Goal: Contribute content: Contribute content

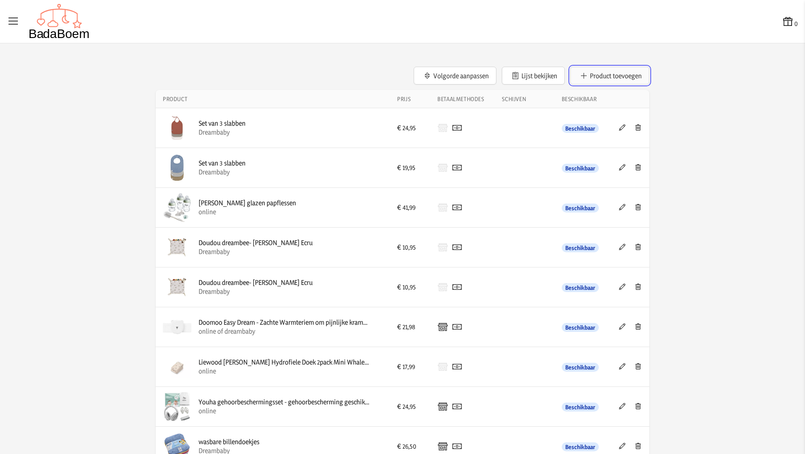
click at [593, 76] on button "Product toevoegen" at bounding box center [609, 76] width 79 height 18
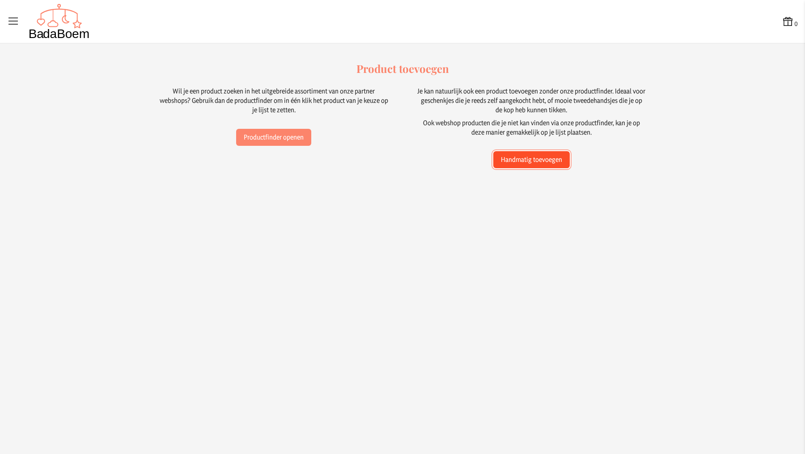
click at [508, 158] on button "Handmatig toevoegen" at bounding box center [531, 159] width 76 height 17
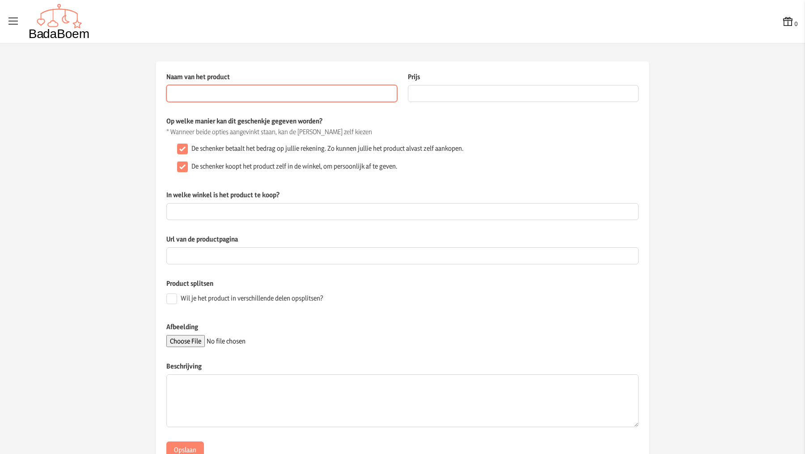
click at [342, 99] on input "Naam van het product" at bounding box center [281, 93] width 231 height 17
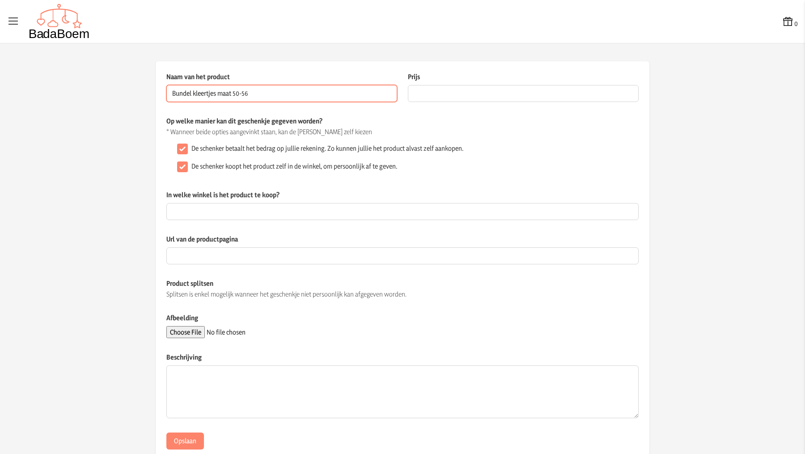
type input "Bundel kleertjes maat 50-56"
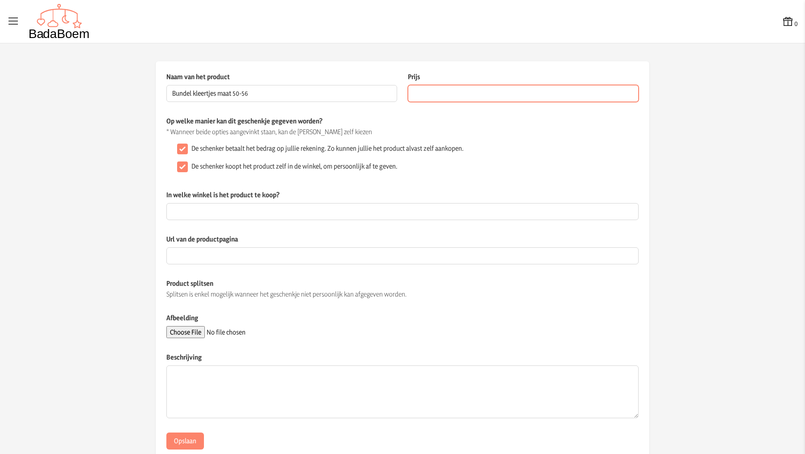
click at [421, 94] on input "Prijs" at bounding box center [523, 93] width 231 height 17
type input "12"
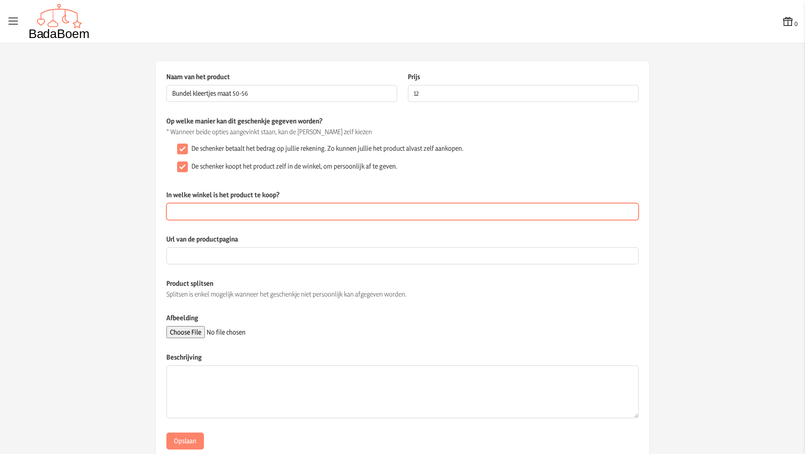
click at [224, 212] on input "In welke winkel is het product te koop?" at bounding box center [402, 211] width 472 height 17
type input "2e hands"
click at [184, 166] on input "De schenker koopt het product zelf in de winkel, om persoonlijk af te geven." at bounding box center [182, 166] width 11 height 11
checkbox input "false"
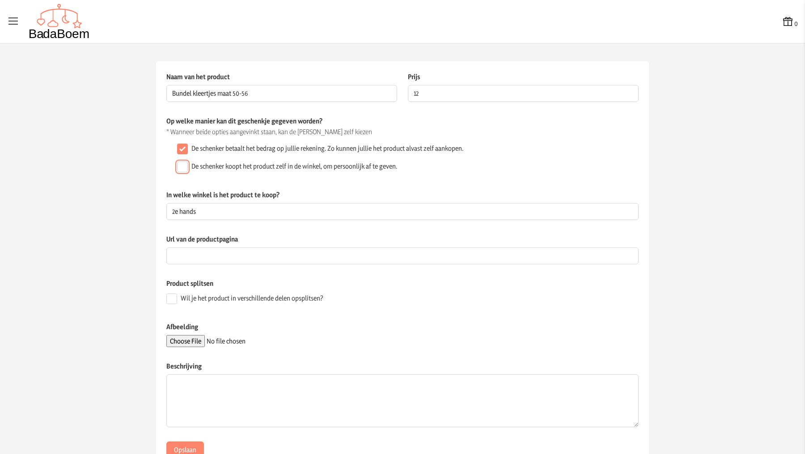
scroll to position [31, 0]
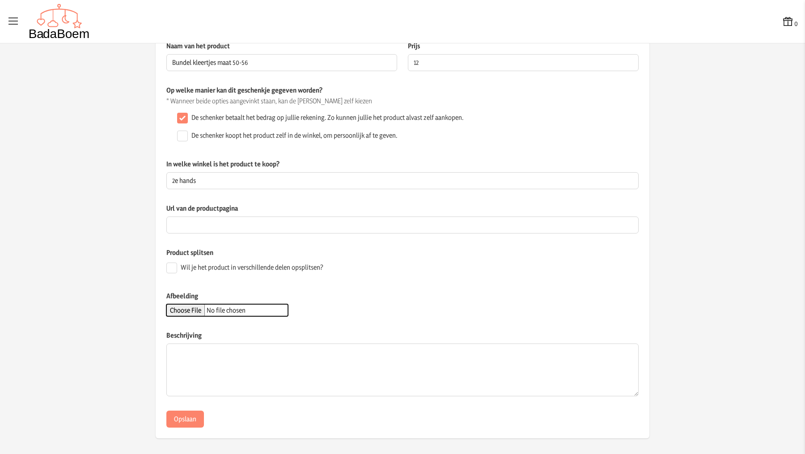
click at [199, 307] on input "Afbeelding" at bounding box center [227, 310] width 122 height 12
click at [203, 307] on input "Afbeelding" at bounding box center [227, 310] width 122 height 12
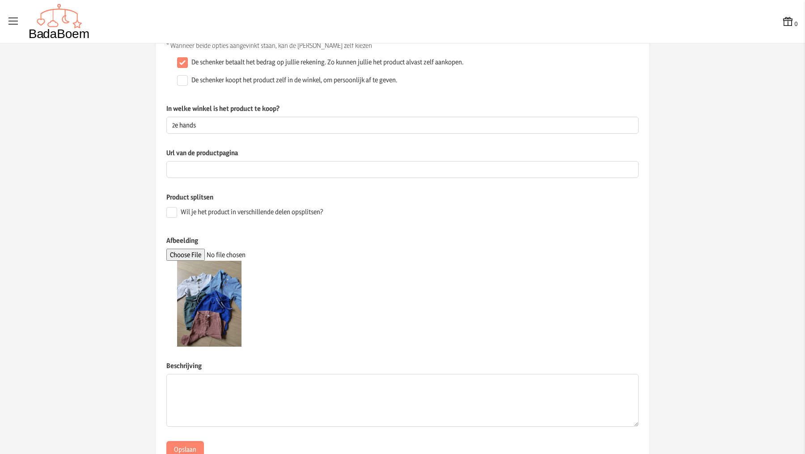
scroll to position [117, 0]
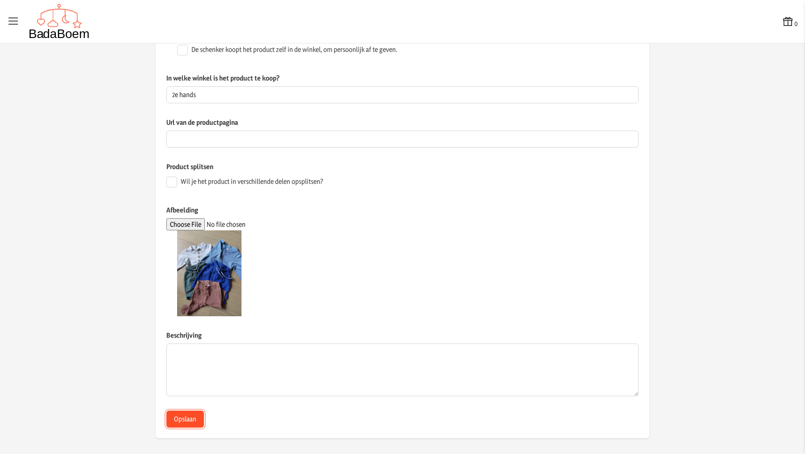
click at [186, 415] on button "Opslaan" at bounding box center [185, 419] width 38 height 17
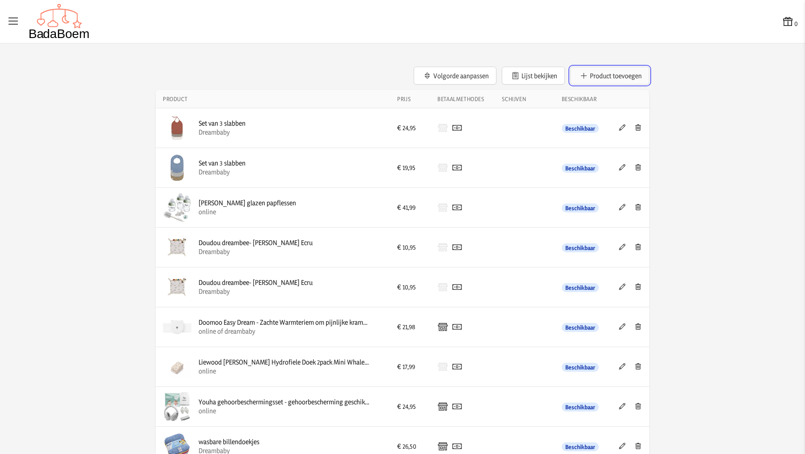
click at [605, 72] on button "Product toevoegen" at bounding box center [609, 76] width 79 height 18
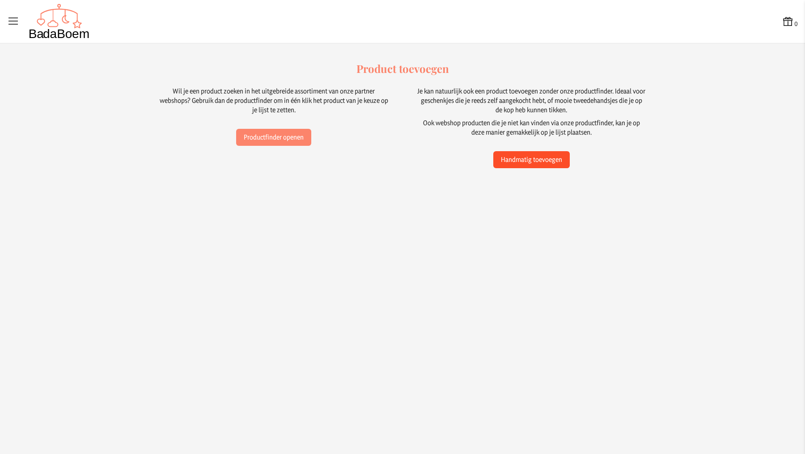
click at [538, 161] on button "Handmatig toevoegen" at bounding box center [531, 159] width 76 height 17
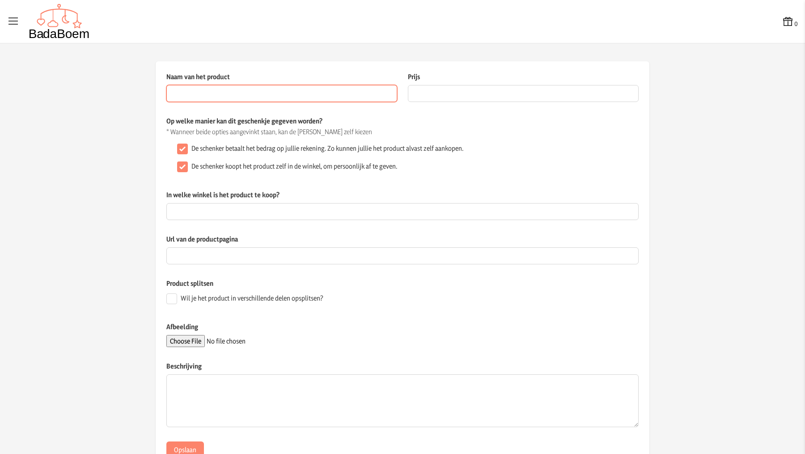
click at [312, 89] on input "Naam van het product" at bounding box center [281, 93] width 231 height 17
type input "r"
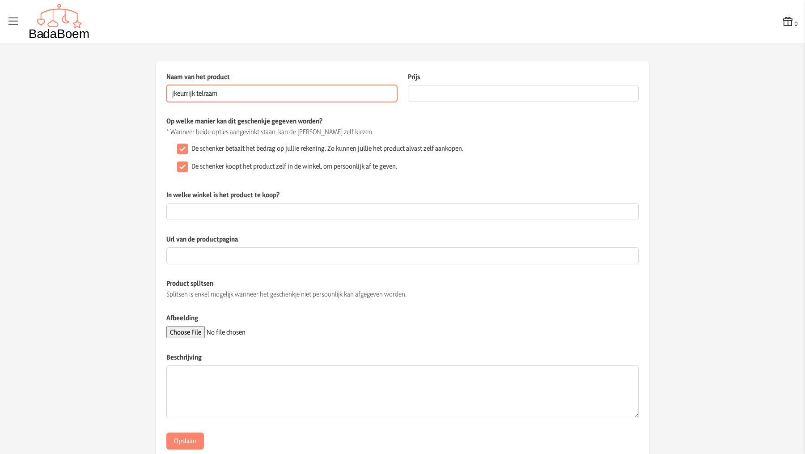
click at [177, 95] on input "jkeurrijk telraam" at bounding box center [281, 93] width 231 height 17
type input "kleurrijk telraam"
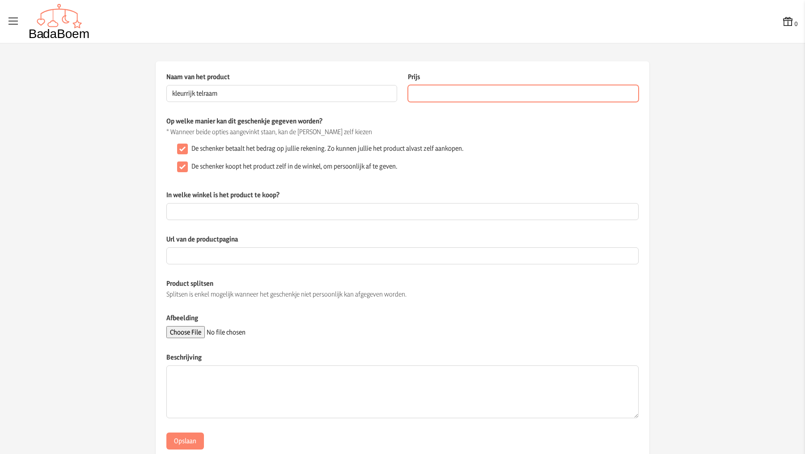
click at [434, 89] on input "Prijs" at bounding box center [523, 93] width 231 height 17
type input "12.99"
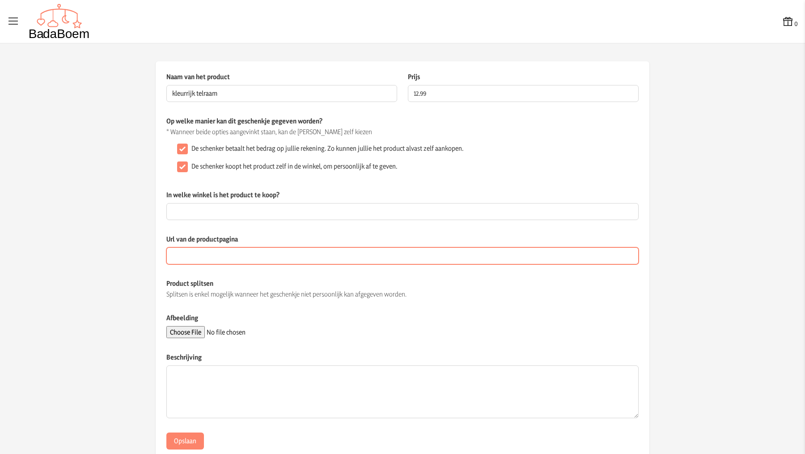
click at [239, 253] on input "Url van de productpagina" at bounding box center [402, 255] width 472 height 17
paste input "[URL][DOMAIN_NAME]"
type input "[URL][DOMAIN_NAME]"
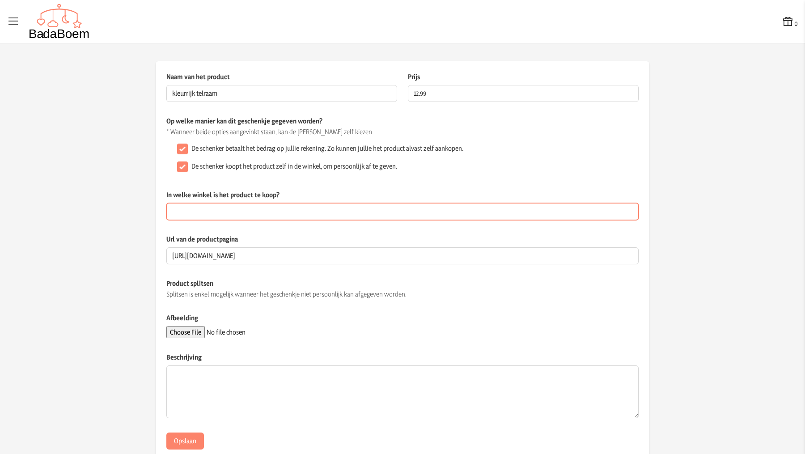
click at [235, 212] on input "In welke winkel is het product te koop?" at bounding box center [402, 211] width 472 height 17
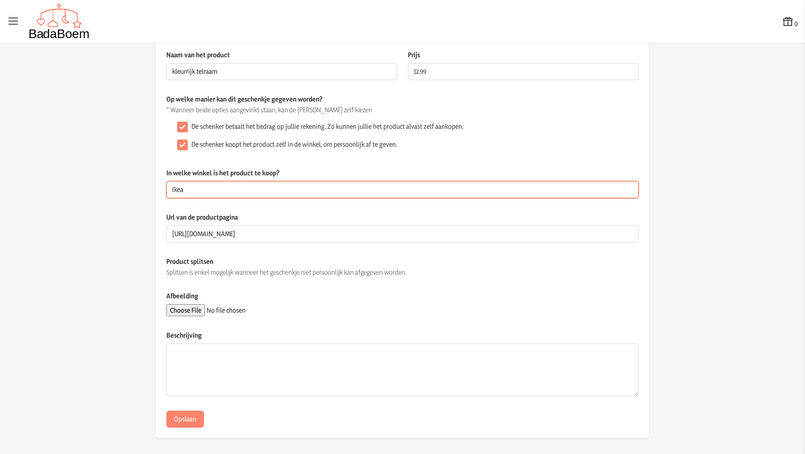
type input "Ikea"
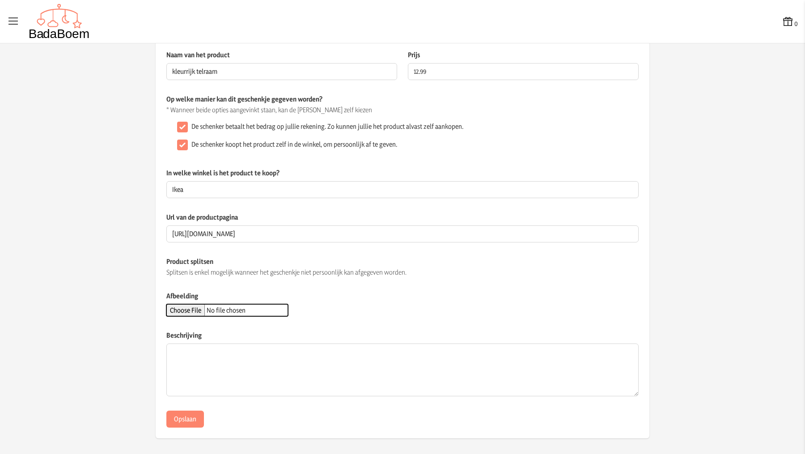
click at [204, 313] on input "Afbeelding" at bounding box center [227, 310] width 122 height 12
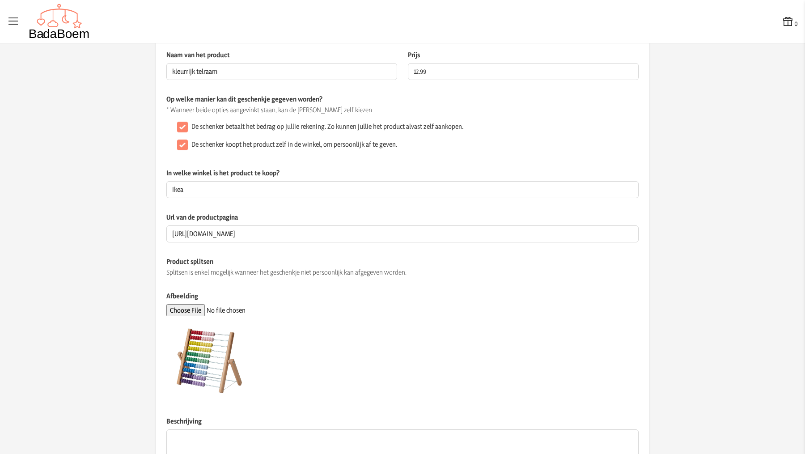
scroll to position [0, 0]
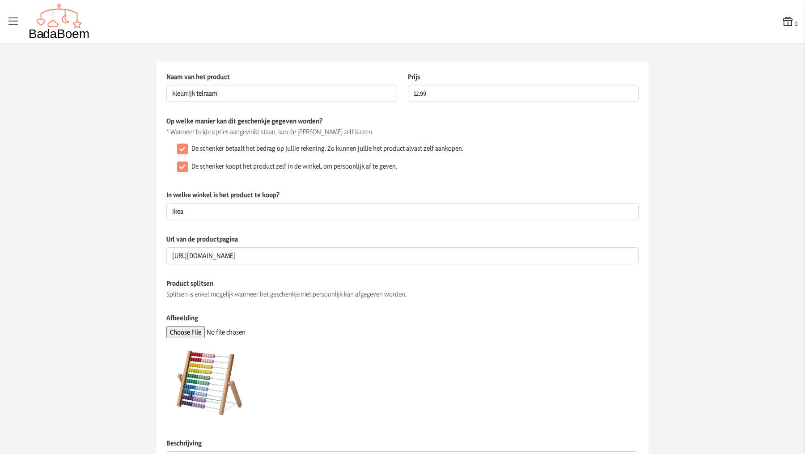
click at [669, 58] on div "0 0 Naam van het product kleurrijk telraam Dit veld is verplicht Prijs 12.99 De…" at bounding box center [402, 227] width 805 height 454
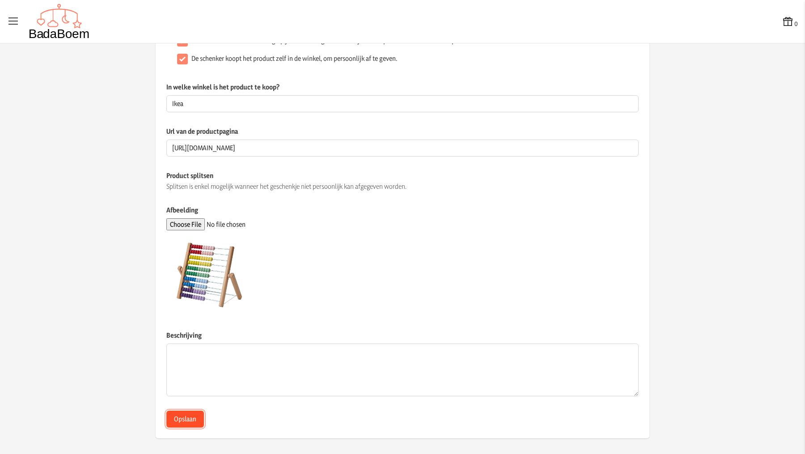
click at [195, 417] on button "Opslaan" at bounding box center [185, 419] width 38 height 17
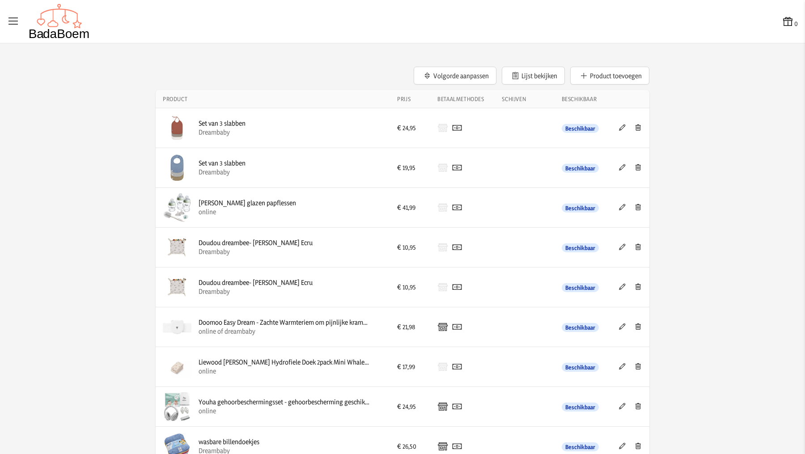
click at [639, 72] on button "Product toevoegen" at bounding box center [609, 76] width 79 height 18
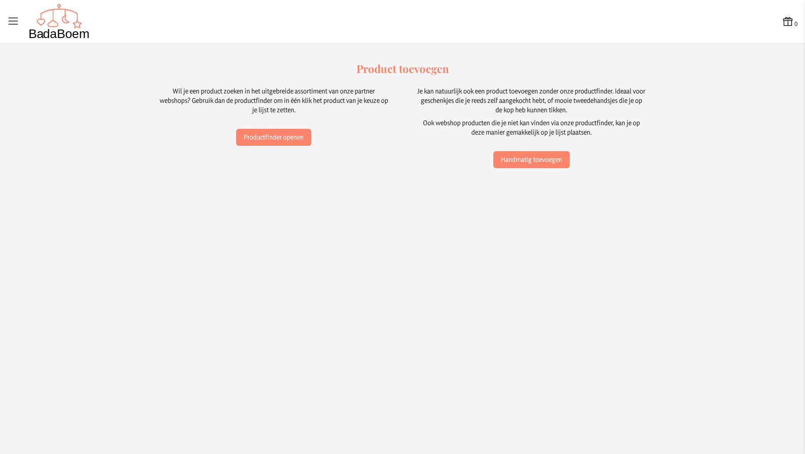
click at [458, 246] on div "0 0 Product toevoegen Wil je een product zoeken in het uitgebreide assortiment …" at bounding box center [402, 227] width 805 height 454
click at [406, 16] on div "0" at bounding box center [402, 22] width 791 height 36
click at [515, 266] on div "0 0 Product toevoegen Wil je een product zoeken in het uitgebreide assortiment …" at bounding box center [402, 227] width 805 height 454
click at [610, 215] on div "0 0 Product toevoegen Wil je een product zoeken in het uitgebreide assortiment …" at bounding box center [402, 227] width 805 height 454
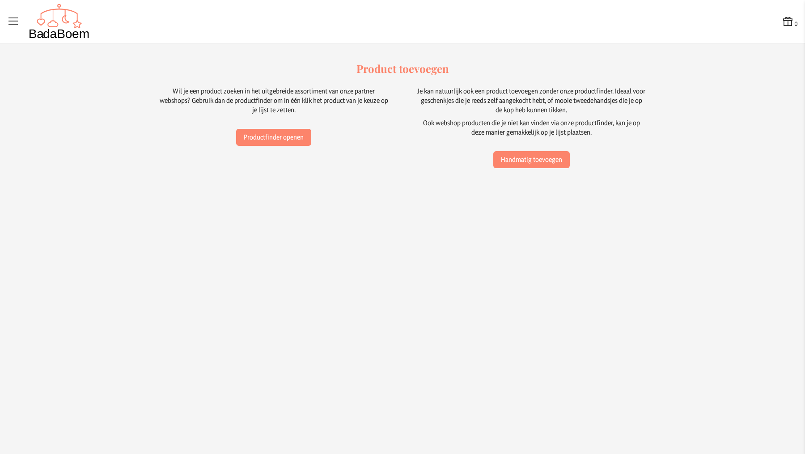
click at [644, 35] on div "0" at bounding box center [402, 22] width 791 height 36
click at [706, 148] on app-product-create-wizard-container "Product toevoegen Wil je een product zoeken in het uitgebreide assortiment van …" at bounding box center [402, 114] width 805 height 107
drag, startPoint x: 706, startPoint y: 148, endPoint x: 715, endPoint y: 147, distance: 9.0
click at [707, 148] on app-product-create-wizard-container "Product toevoegen Wil je een product zoeken in het uitgebreide assortiment van …" at bounding box center [402, 114] width 805 height 107
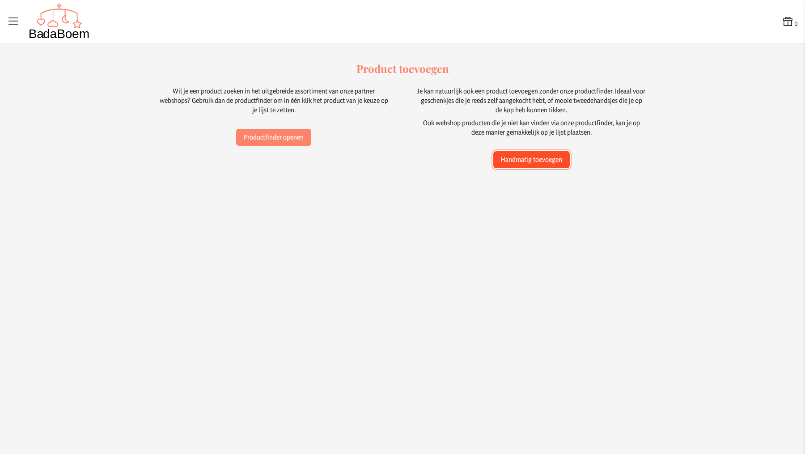
click at [547, 160] on button "Handmatig toevoegen" at bounding box center [531, 159] width 76 height 17
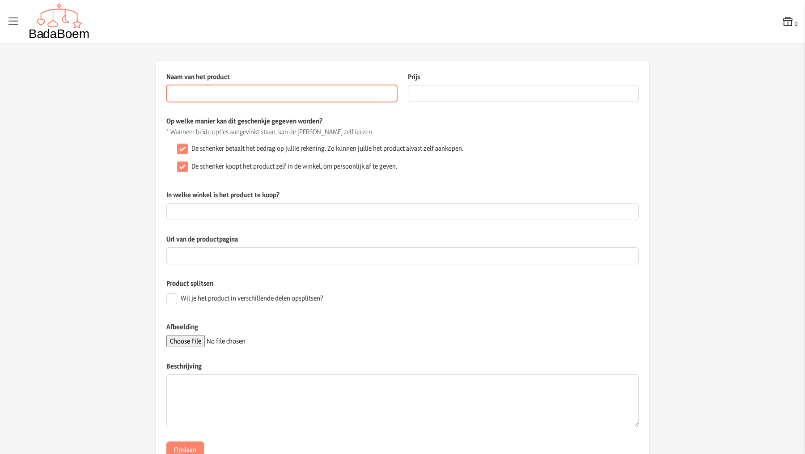
click at [292, 93] on input "Naam van het product" at bounding box center [281, 93] width 231 height 17
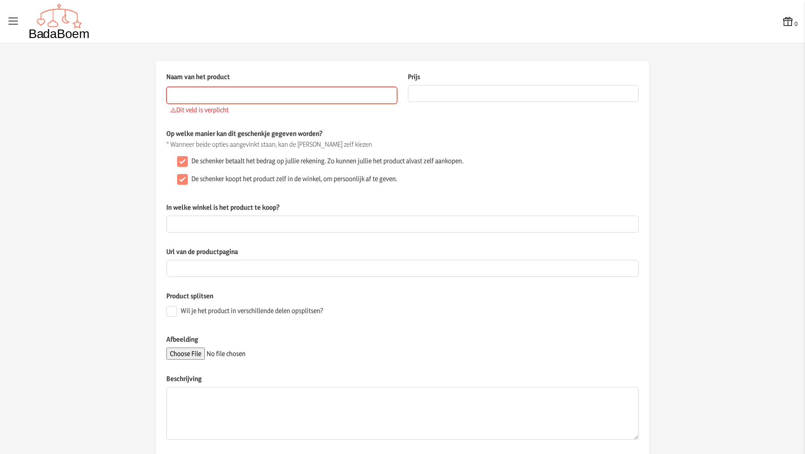
type input "5"
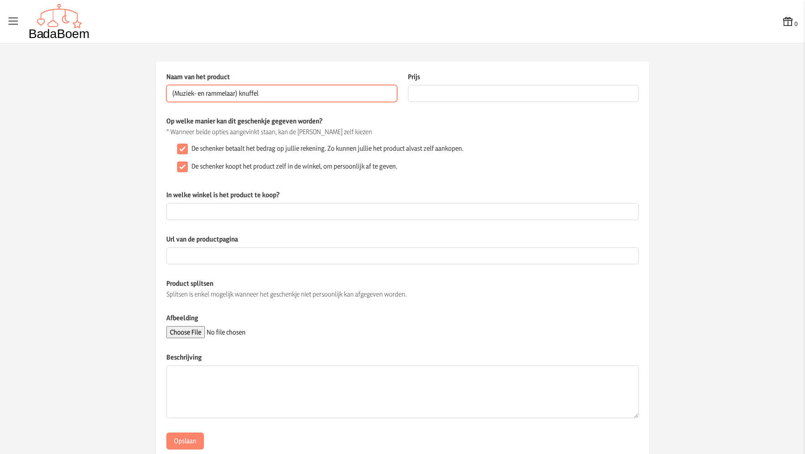
type input "(Muziek- en rammelaar) knuffel"
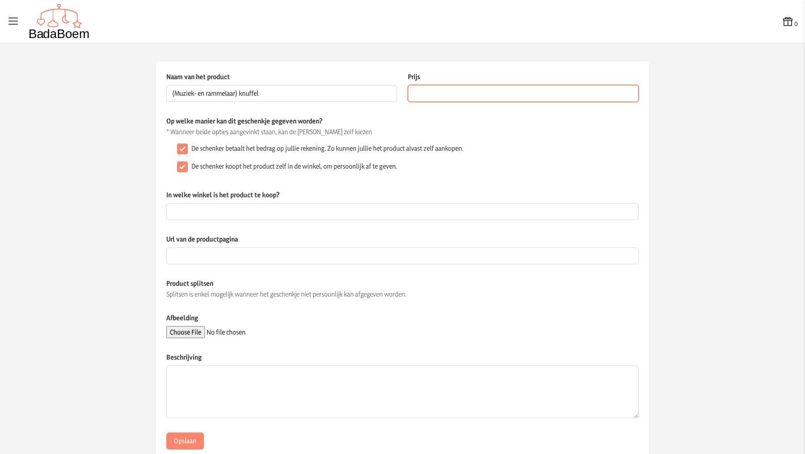
click at [462, 93] on input "Prijs" at bounding box center [523, 93] width 231 height 17
type input "14.48"
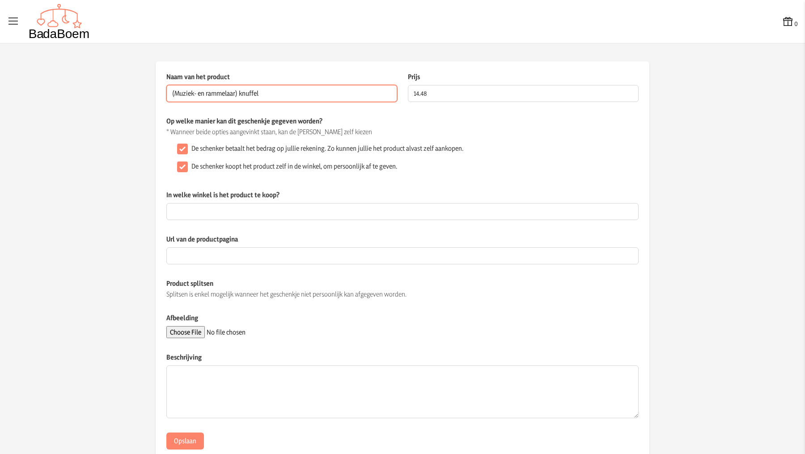
click at [312, 96] on input "(Muziek- en rammelaar) knuffel" at bounding box center [281, 93] width 231 height 17
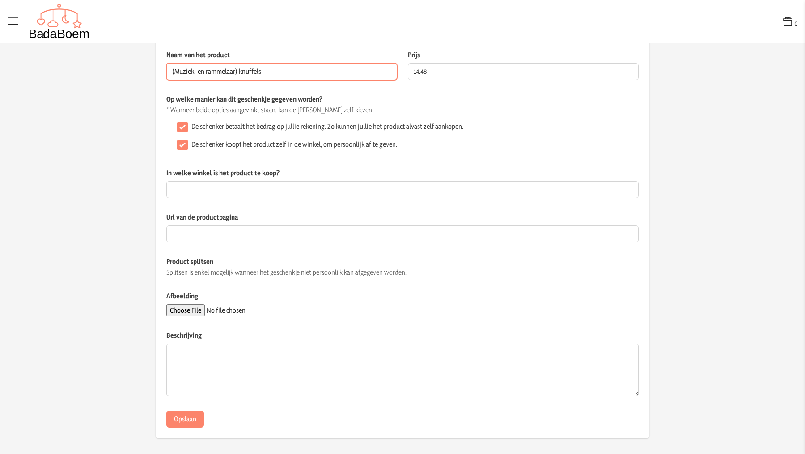
type input "(Muziek- en rammelaar) knuffels"
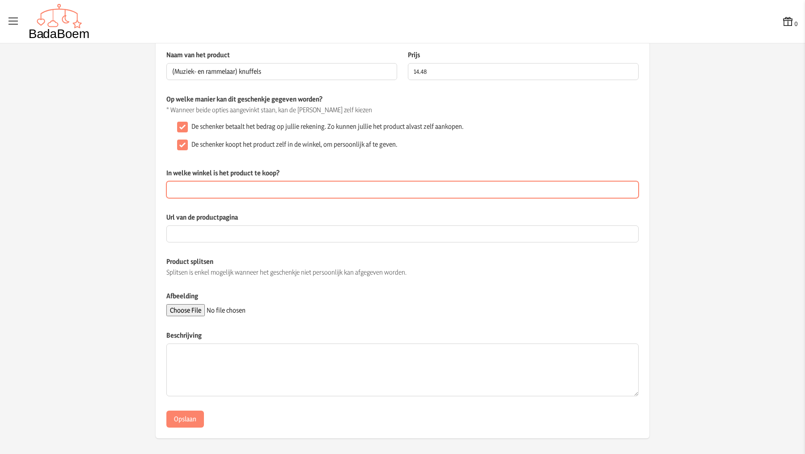
click at [272, 187] on input "In welke winkel is het product te koop?" at bounding box center [402, 189] width 472 height 17
type input "Ikea"
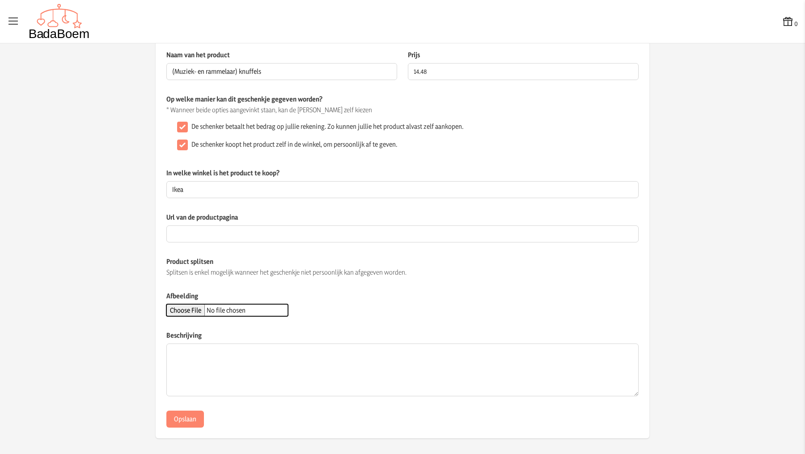
click at [195, 307] on input "Afbeelding" at bounding box center [227, 310] width 122 height 12
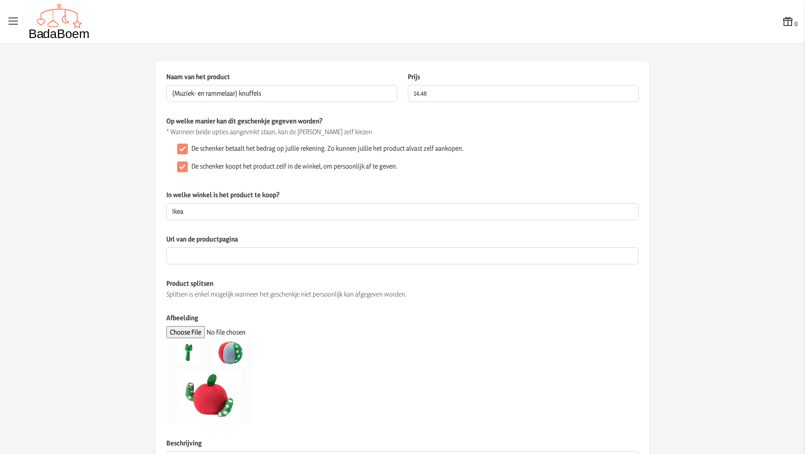
scroll to position [108, 0]
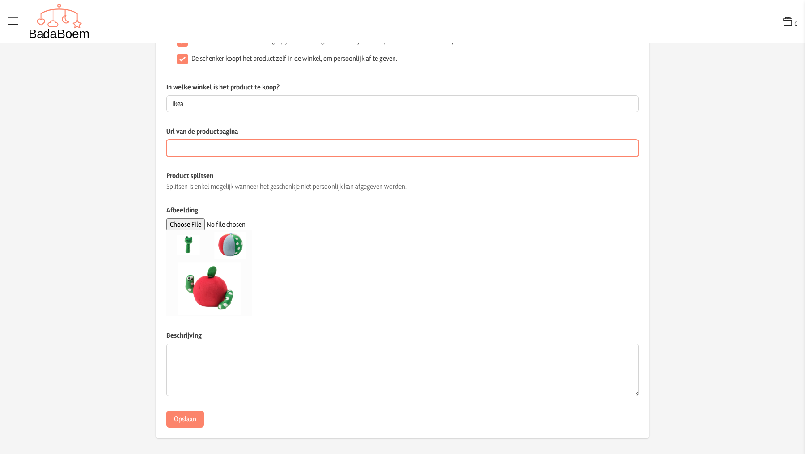
click at [341, 147] on input "Url van de productpagina" at bounding box center [402, 148] width 472 height 17
paste input "[URL][DOMAIN_NAME]"
type input "[URL][DOMAIN_NAME]"
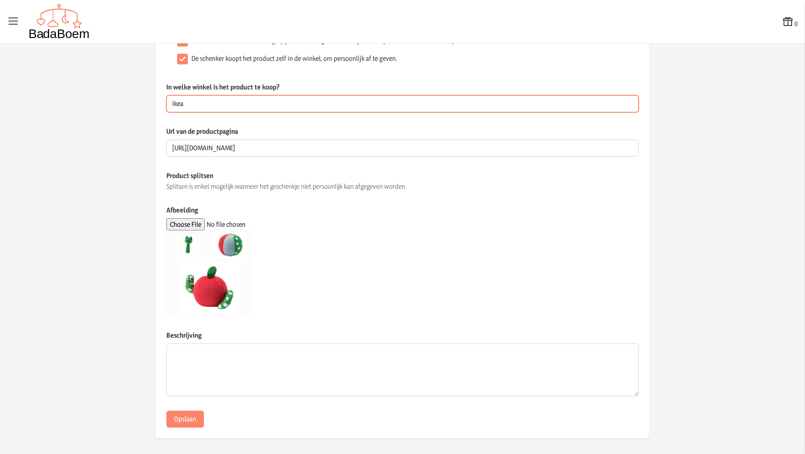
click at [323, 104] on input "Ikea" at bounding box center [402, 103] width 472 height 17
type input "Ikea (op de website zoeken op Sandbi)"
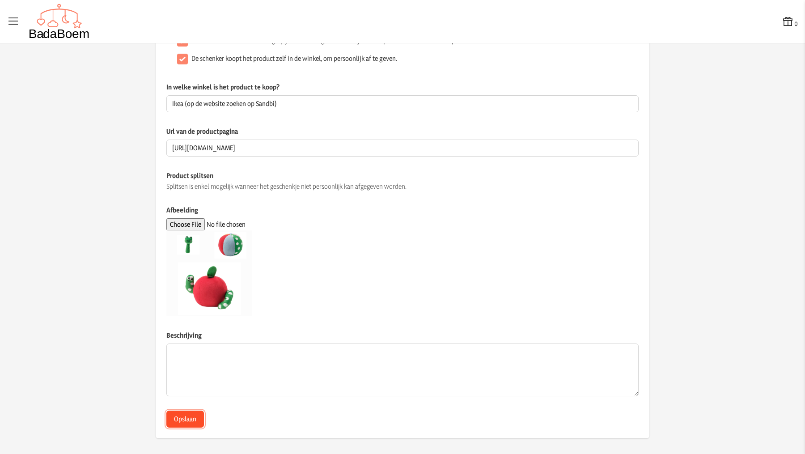
click at [186, 415] on button "Opslaan" at bounding box center [185, 419] width 38 height 17
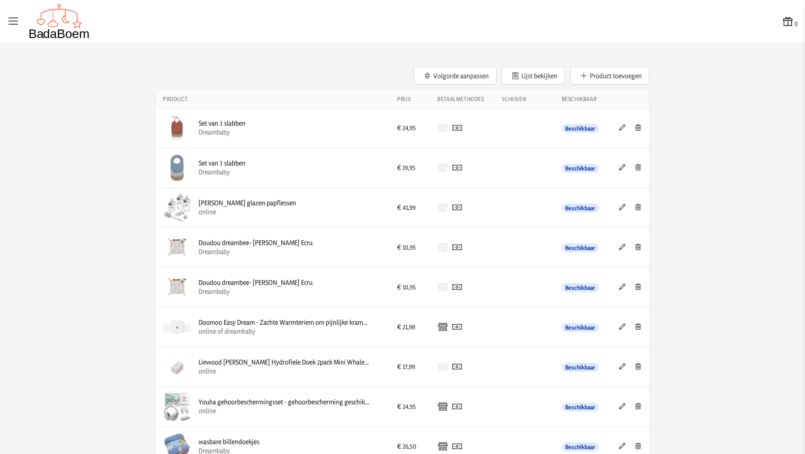
click at [559, 28] on div "0" at bounding box center [402, 22] width 791 height 36
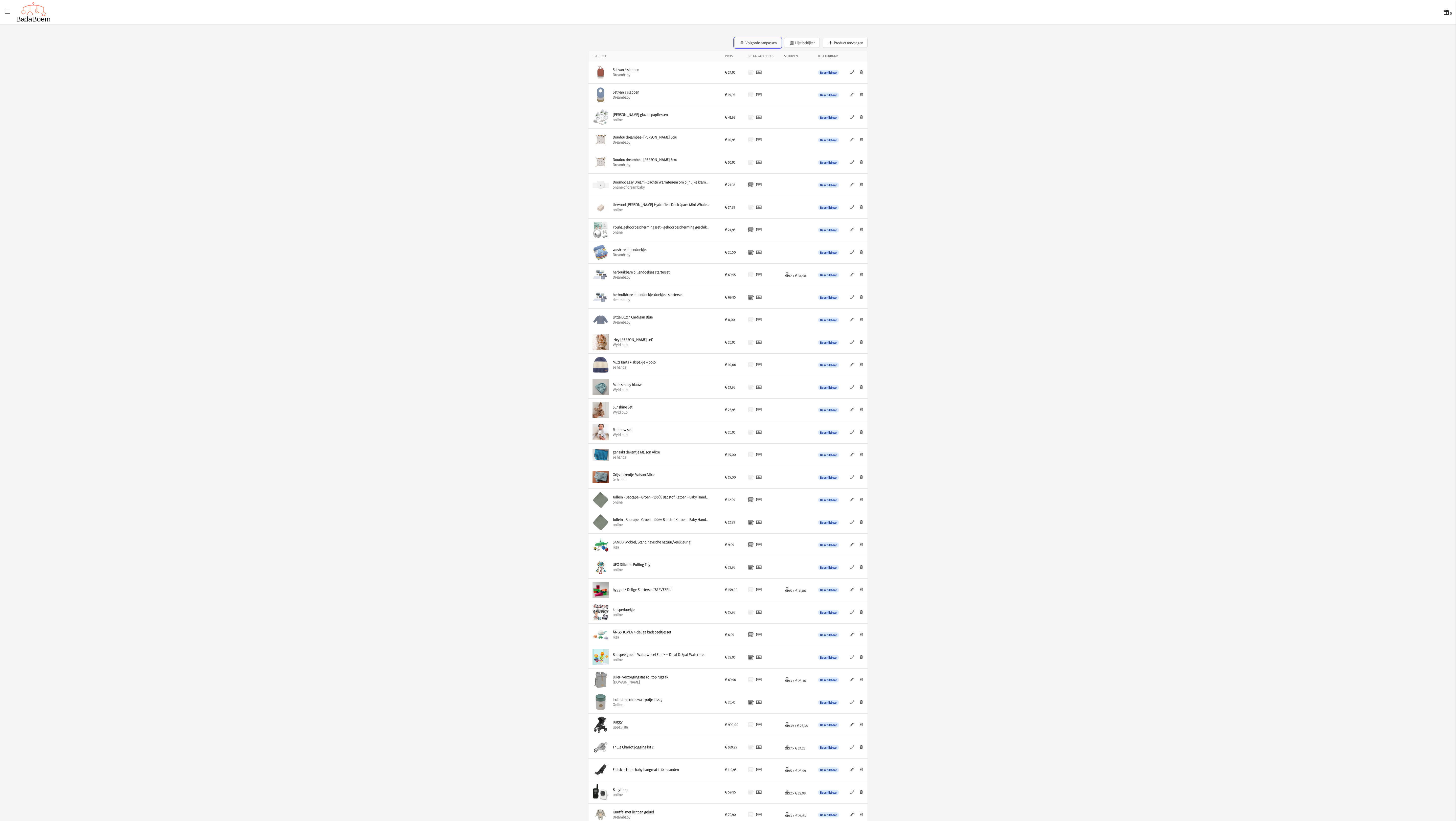
click at [455, 41] on button "Volgorde aanpassen" at bounding box center [757, 43] width 47 height 10
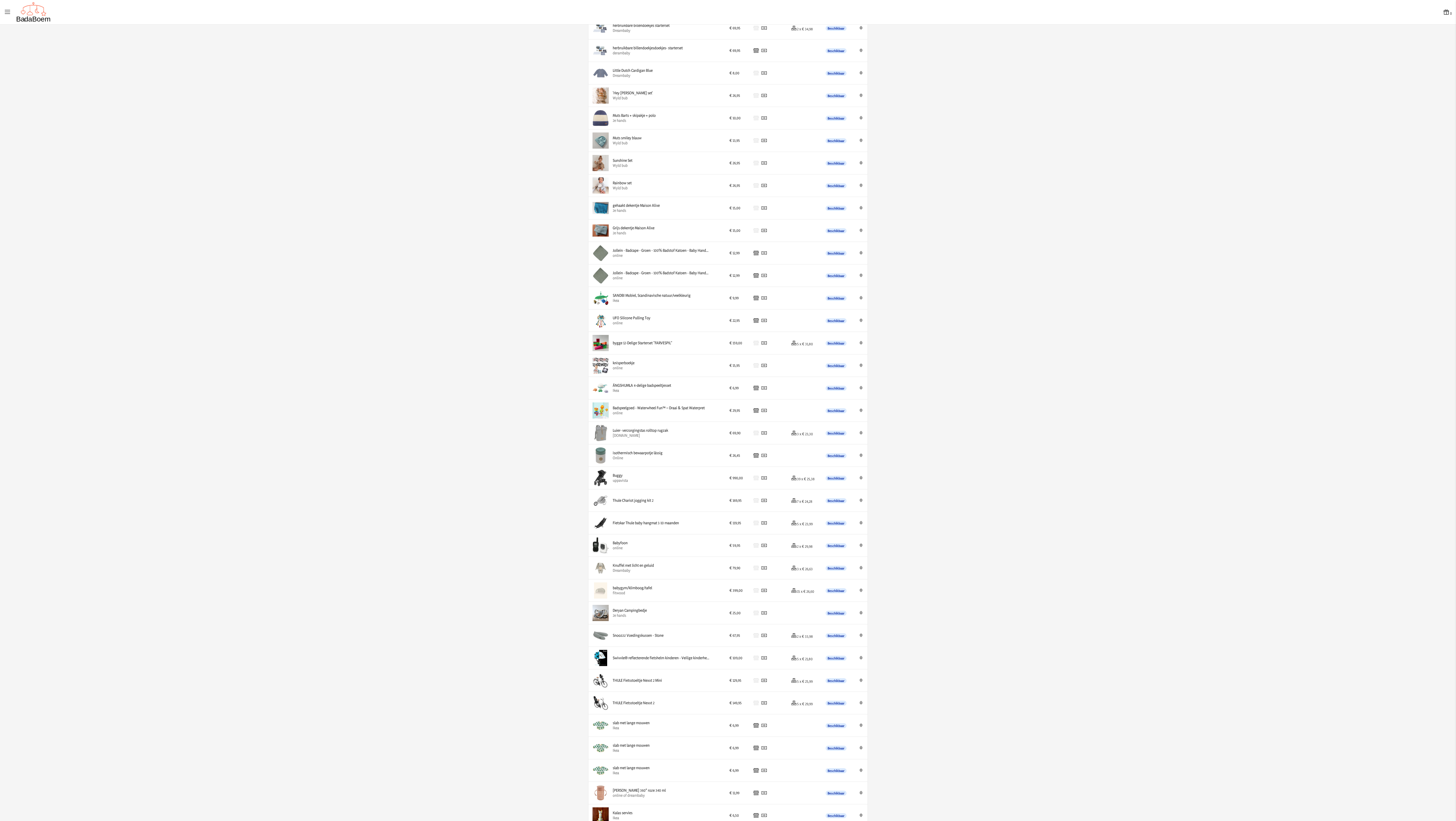
scroll to position [563, 0]
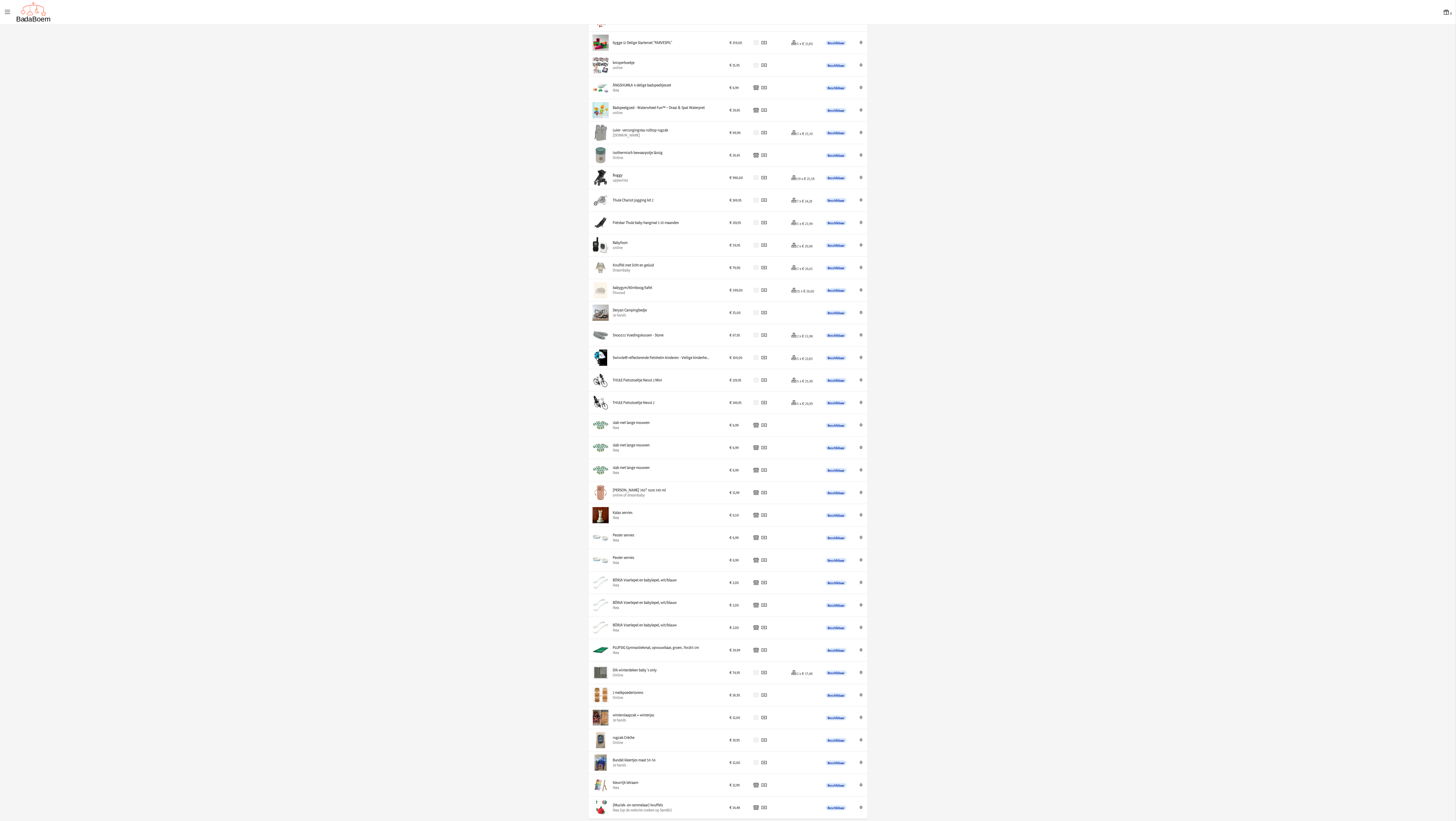
click at [455, 256] on div "(Muziek- en rammelaar) knuffels Ikea (op de website zoeken op Sandbi)" at bounding box center [657, 807] width 129 height 16
click at [455, 256] on icon at bounding box center [861, 807] width 5 height 3
drag, startPoint x: 861, startPoint y: 807, endPoint x: 859, endPoint y: 261, distance: 546.0
drag, startPoint x: 861, startPoint y: 805, endPoint x: 861, endPoint y: 127, distance: 678.0
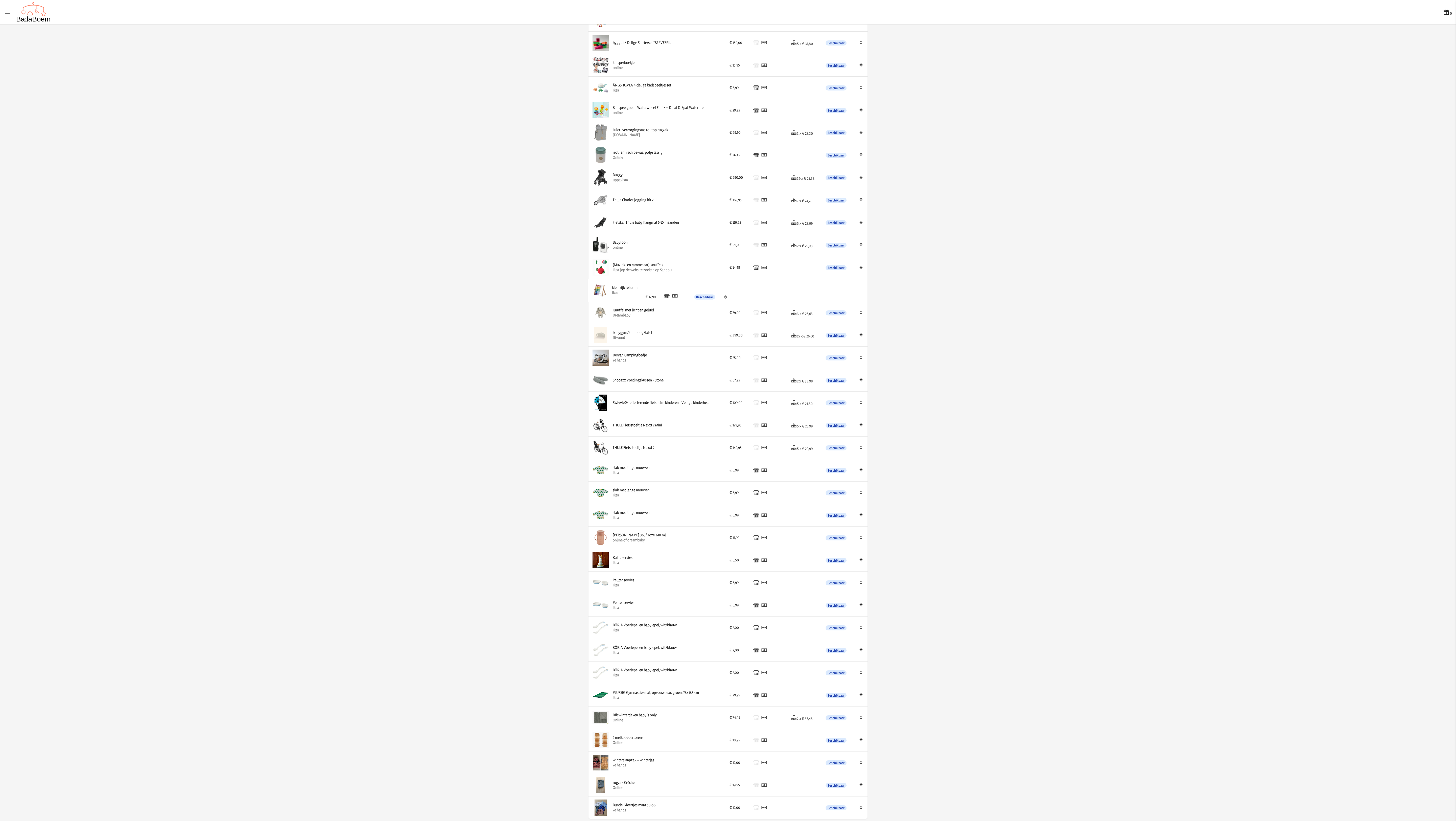
drag, startPoint x: 861, startPoint y: 125, endPoint x: 860, endPoint y: 290, distance: 165.0
drag, startPoint x: 859, startPoint y: 761, endPoint x: 859, endPoint y: 124, distance: 637.0
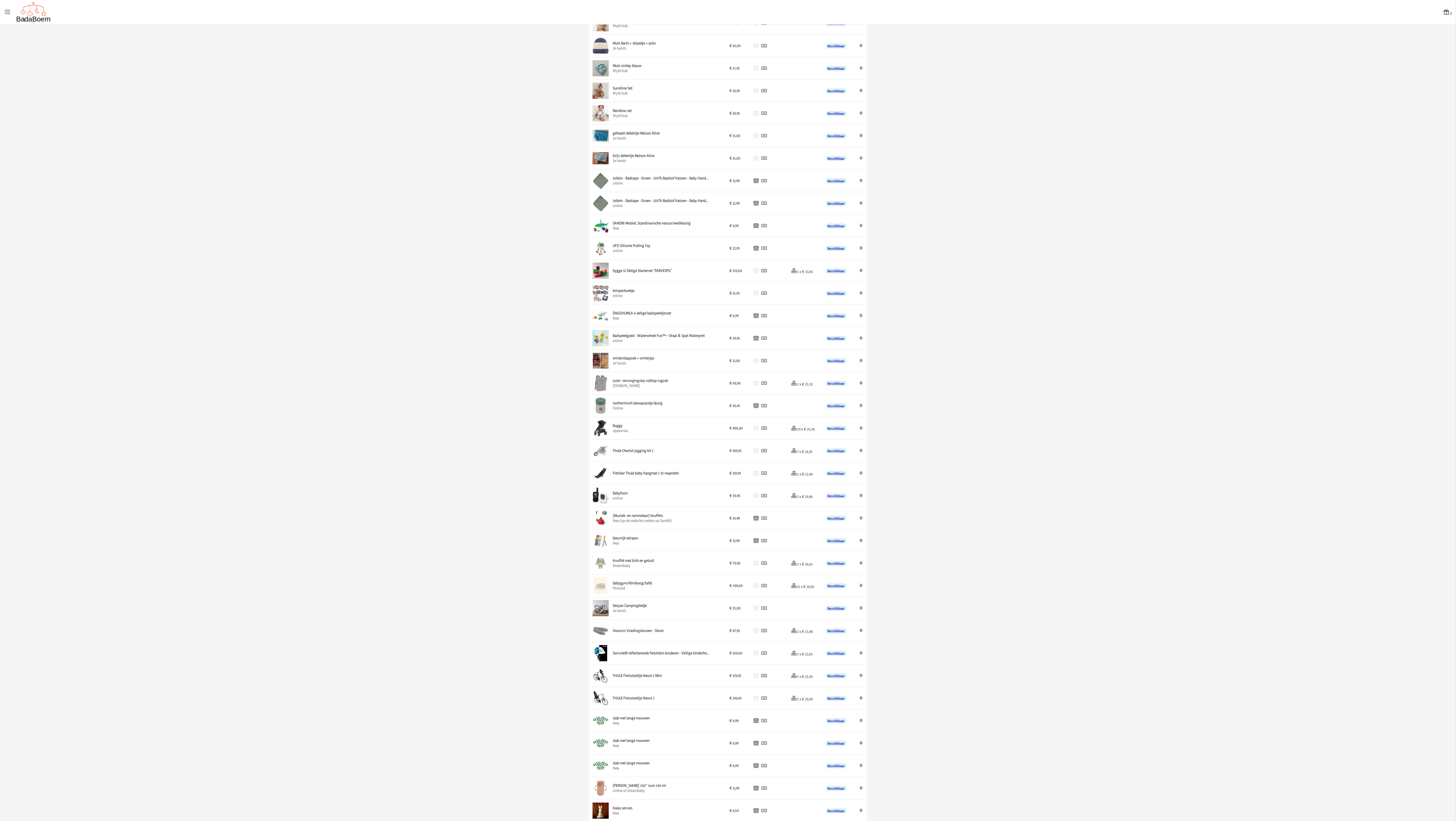
scroll to position [318, 0]
drag, startPoint x: 862, startPoint y: 371, endPoint x: 861, endPoint y: 191, distance: 180.0
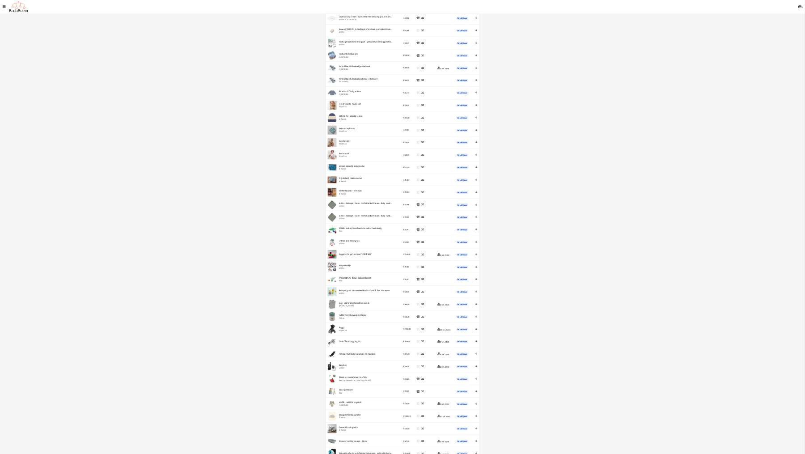
scroll to position [0, 0]
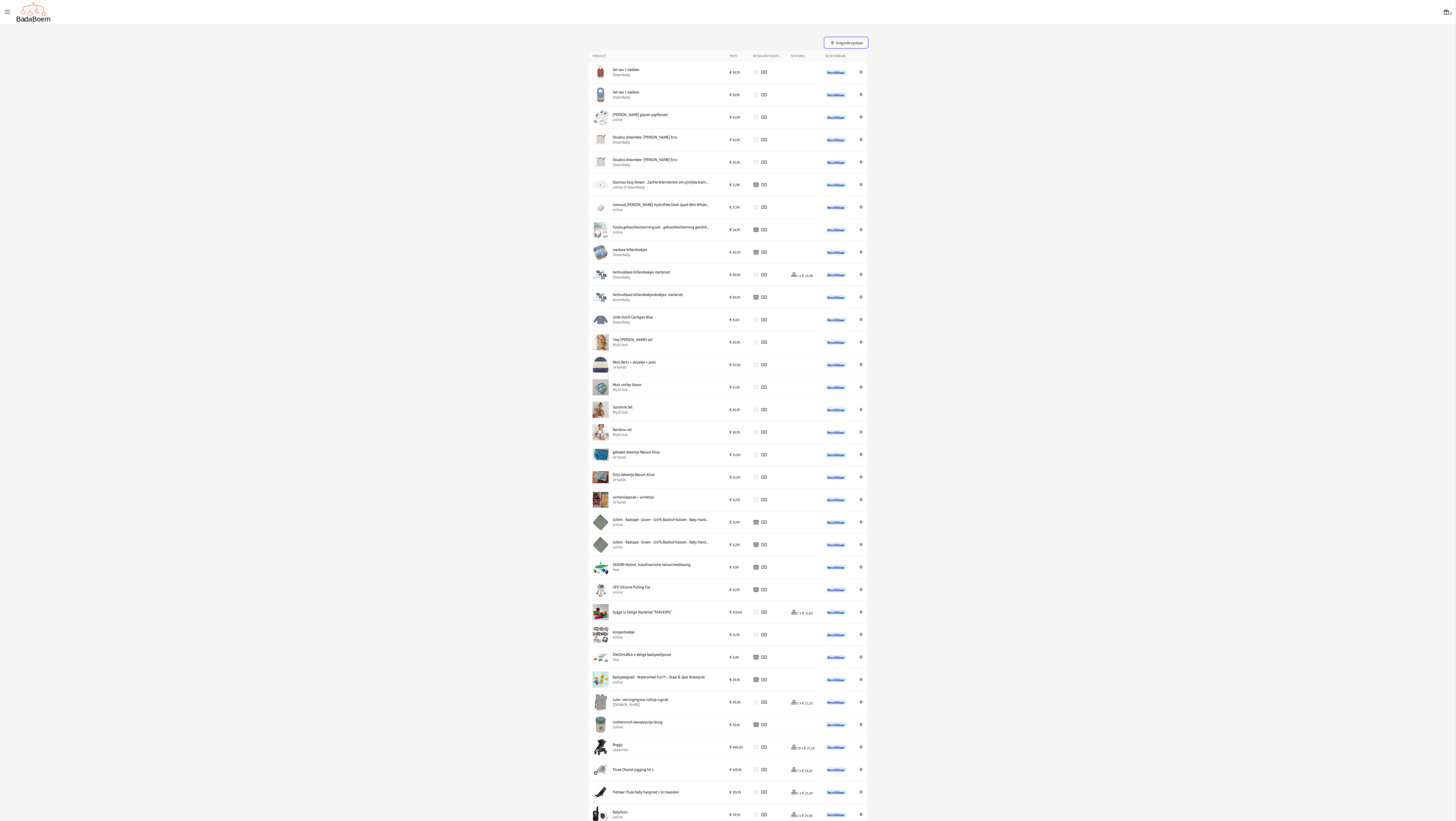
click at [455, 40] on button "Volgorde opslaan" at bounding box center [846, 43] width 43 height 10
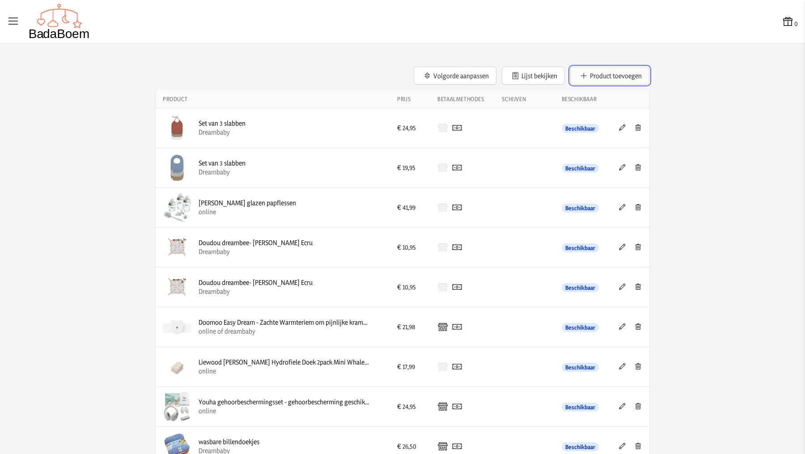
click at [624, 77] on button "Product toevoegen" at bounding box center [609, 76] width 79 height 18
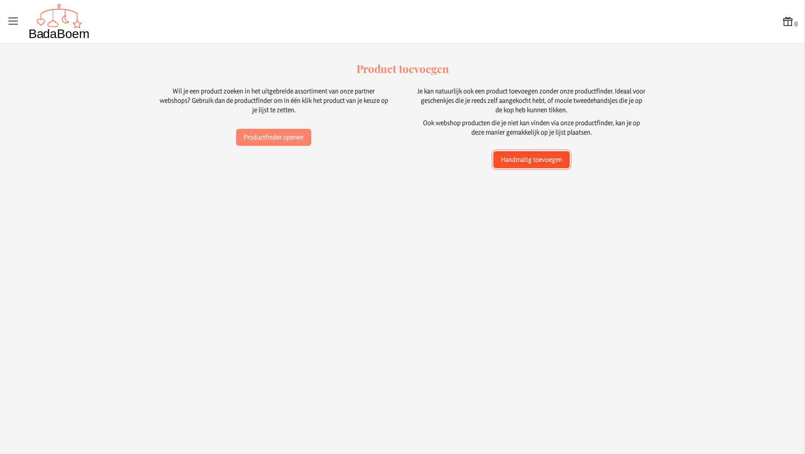
click at [527, 160] on button "Handmatig toevoegen" at bounding box center [531, 159] width 76 height 17
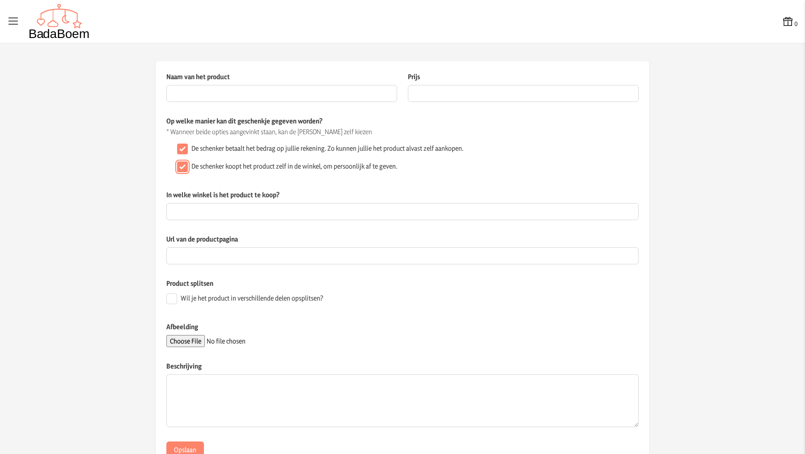
click at [185, 166] on input "De schenker koopt het product zelf in de winkel, om persoonlijk af te geven." at bounding box center [182, 166] width 11 height 11
checkbox input "false"
click at [242, 97] on input "Naam van het product" at bounding box center [281, 93] width 231 height 17
type input "Babydekentje"
click at [435, 89] on input "Prijs" at bounding box center [523, 93] width 231 height 17
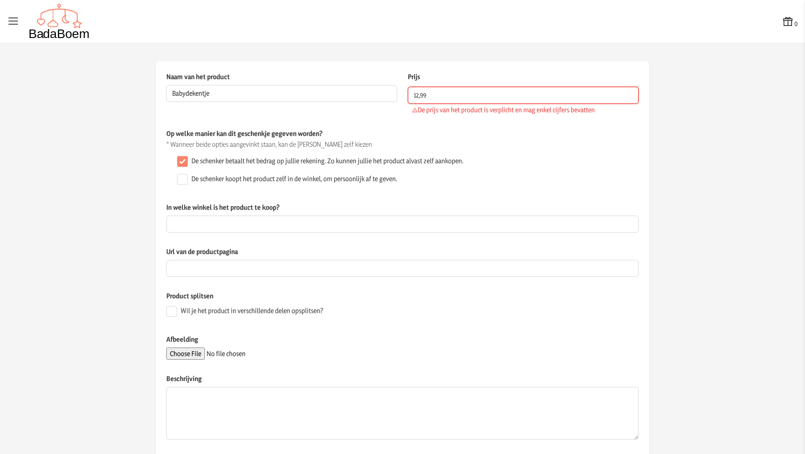
type input "12,99"
click at [338, 95] on input "Babydekentje" at bounding box center [281, 93] width 231 height 17
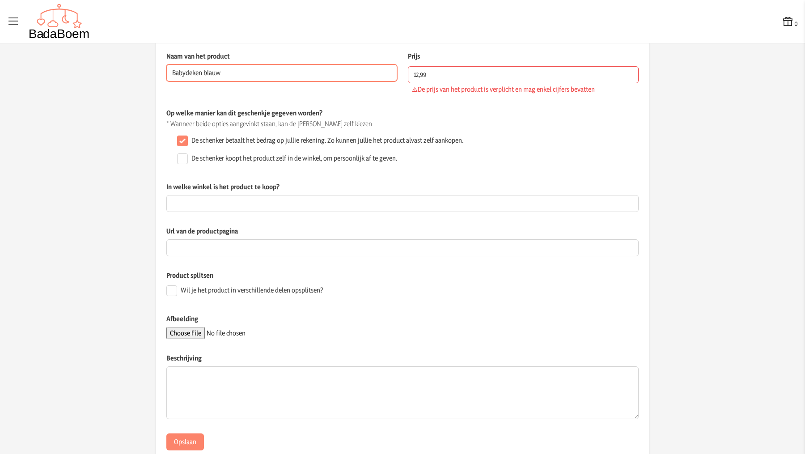
type input "Babydeken blauw"
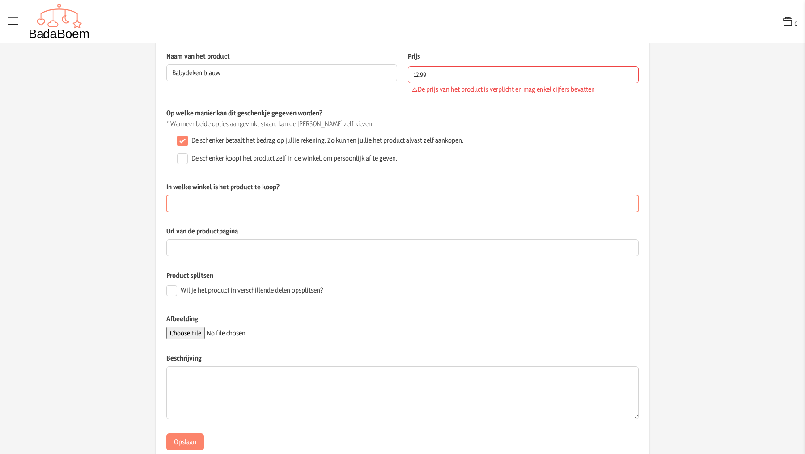
click at [296, 200] on input "In welke winkel is het product te koop?" at bounding box center [402, 203] width 472 height 17
type input "Ikea"
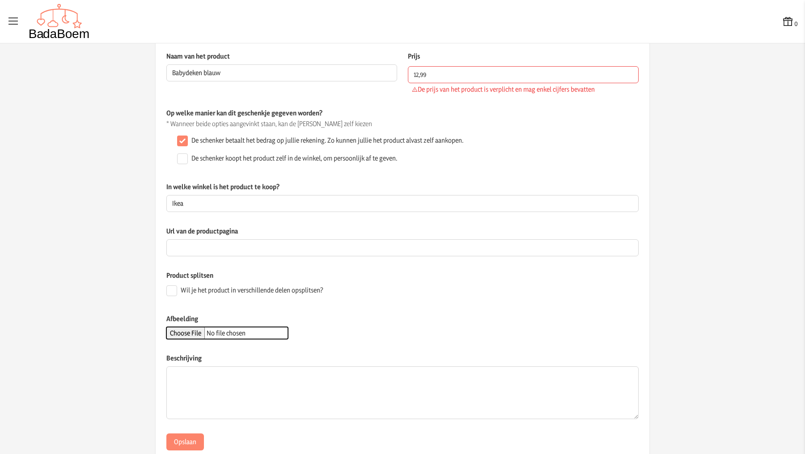
click at [204, 330] on input "Afbeelding" at bounding box center [227, 333] width 122 height 12
type input "C:\fakepath\WhatsApp Image [DATE] 09.26.37.jpeg"
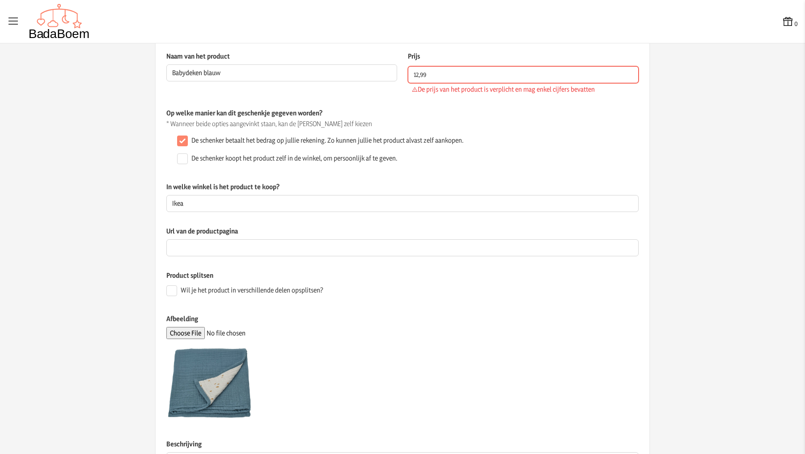
click at [422, 79] on input "12,99" at bounding box center [523, 74] width 231 height 17
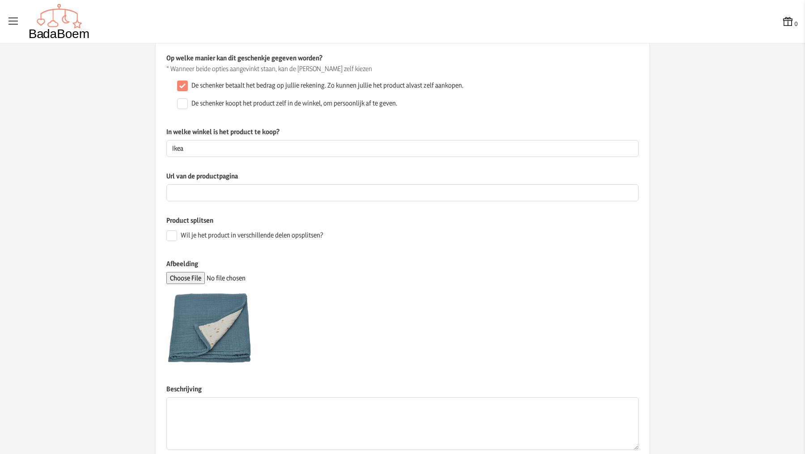
scroll to position [117, 0]
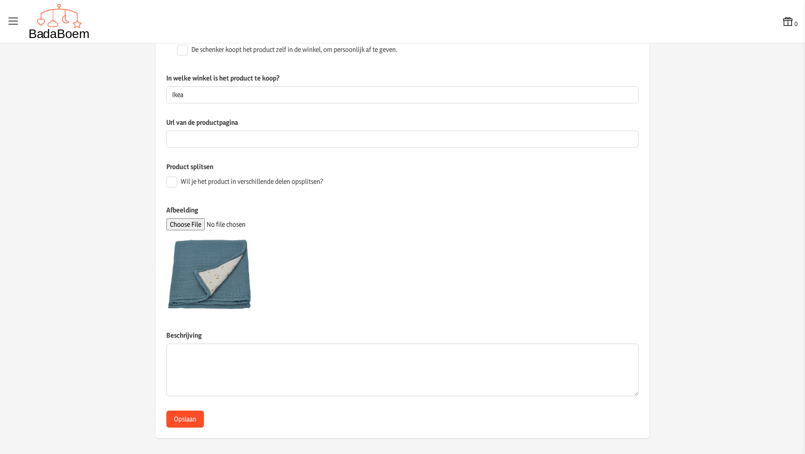
type input "12.99"
click at [187, 418] on button "Opslaan" at bounding box center [185, 419] width 38 height 17
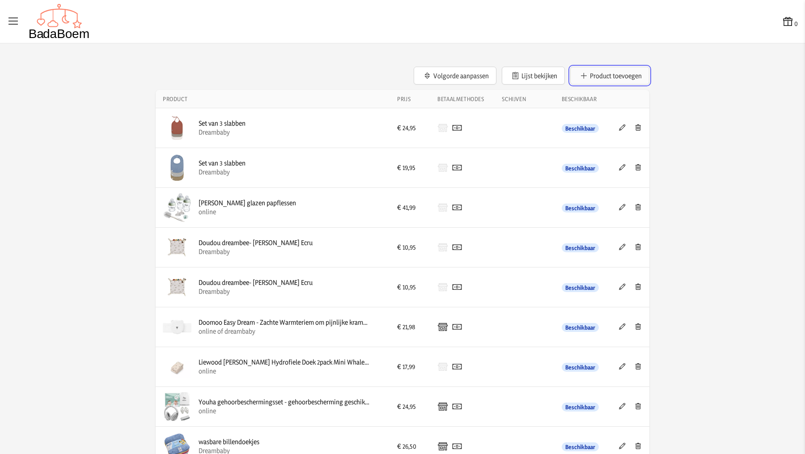
click at [619, 75] on button "Product toevoegen" at bounding box center [609, 76] width 79 height 18
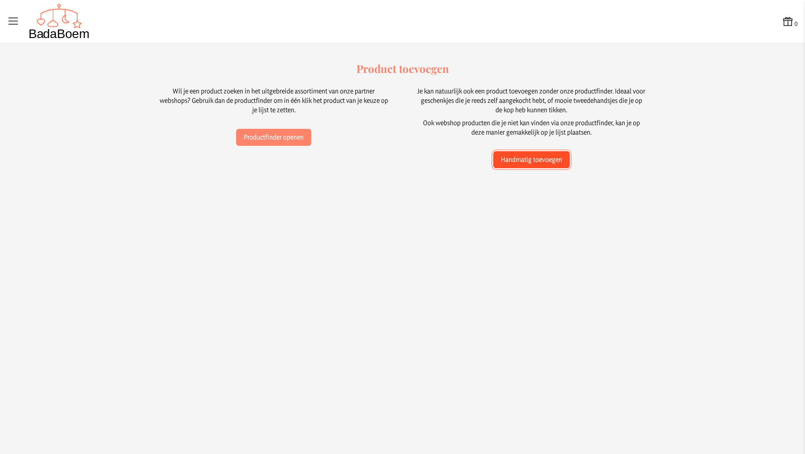
click at [510, 157] on button "Handmatig toevoegen" at bounding box center [531, 159] width 76 height 17
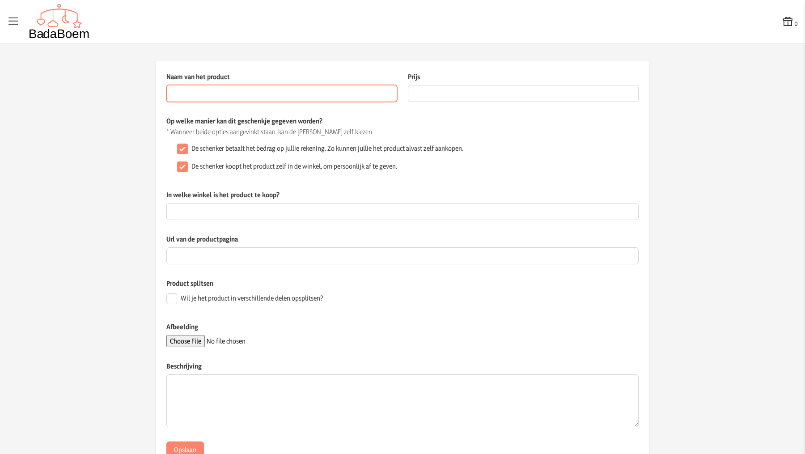
click at [297, 96] on input "Naam van het product" at bounding box center [281, 93] width 231 height 17
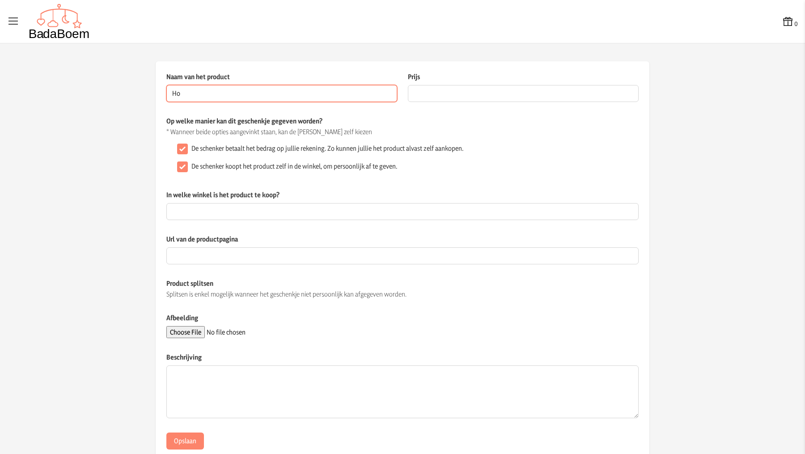
type input "H"
type input "Hoezen verzorgingskussen"
click at [185, 166] on input "De schenker koopt het product zelf in de winkel, om persoonlijk af te geven." at bounding box center [182, 166] width 11 height 11
checkbox input "false"
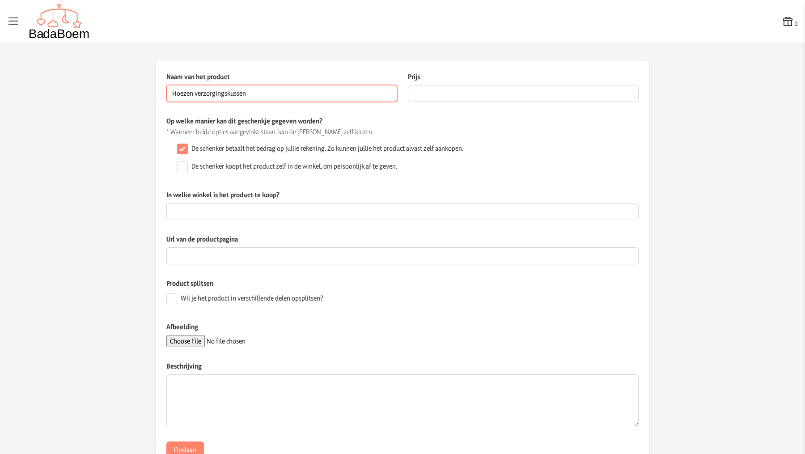
click at [325, 94] on input "Hoezen verzorgingskussen" at bounding box center [281, 93] width 231 height 17
type input "2 omkeerbare hoezen verzorgingskussen"
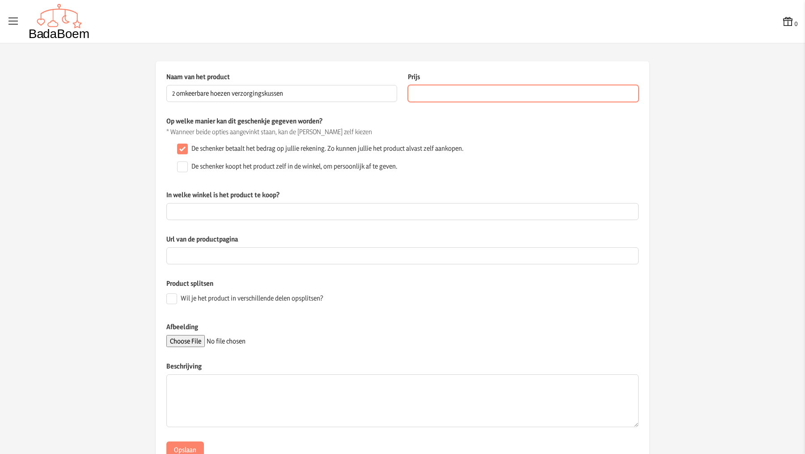
click at [450, 93] on input "Prijs" at bounding box center [523, 93] width 231 height 17
click at [418, 96] on input "18.98" at bounding box center [523, 93] width 231 height 17
type input "19.98"
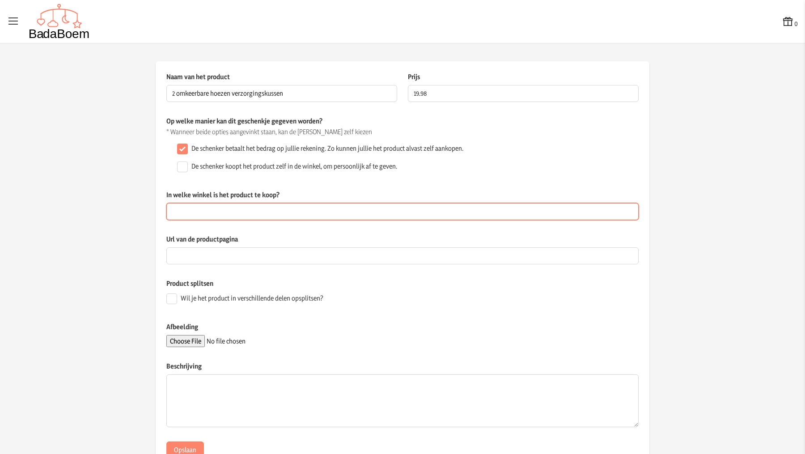
click at [301, 211] on input "In welke winkel is het product te koop?" at bounding box center [402, 211] width 472 height 17
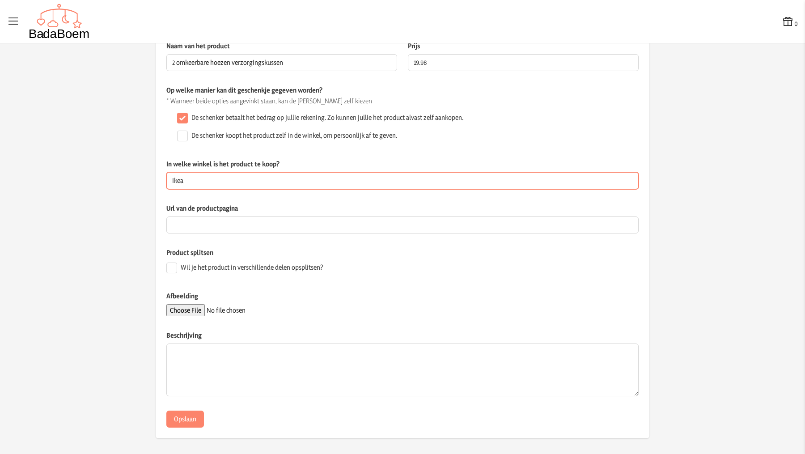
type input "Ikea"
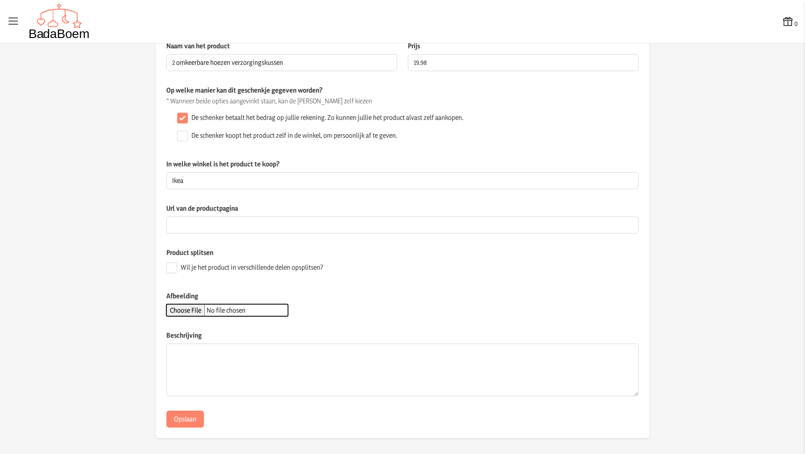
click at [192, 310] on input "Afbeelding" at bounding box center [227, 310] width 122 height 12
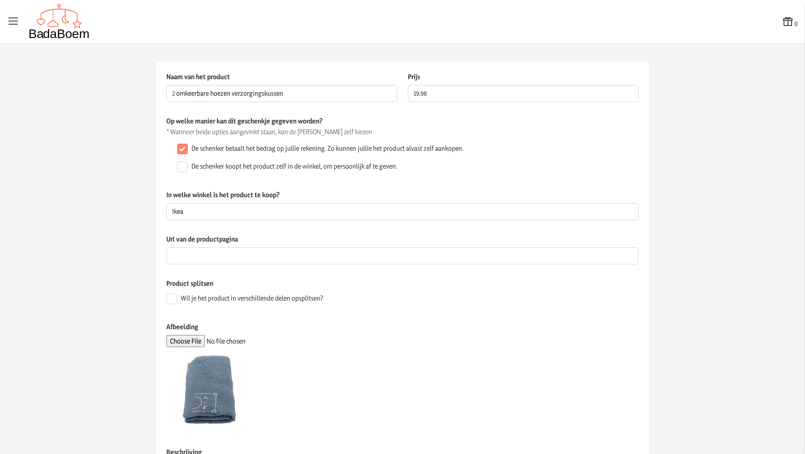
scroll to position [117, 0]
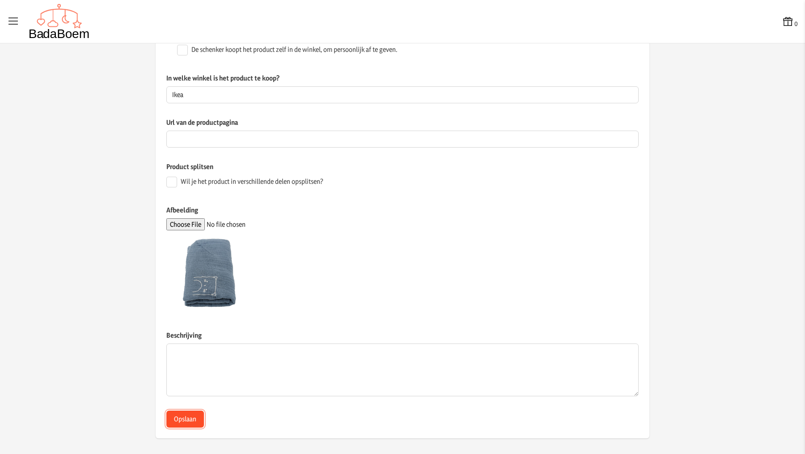
click at [192, 414] on button "Opslaan" at bounding box center [185, 419] width 38 height 17
